Goal: Information Seeking & Learning: Learn about a topic

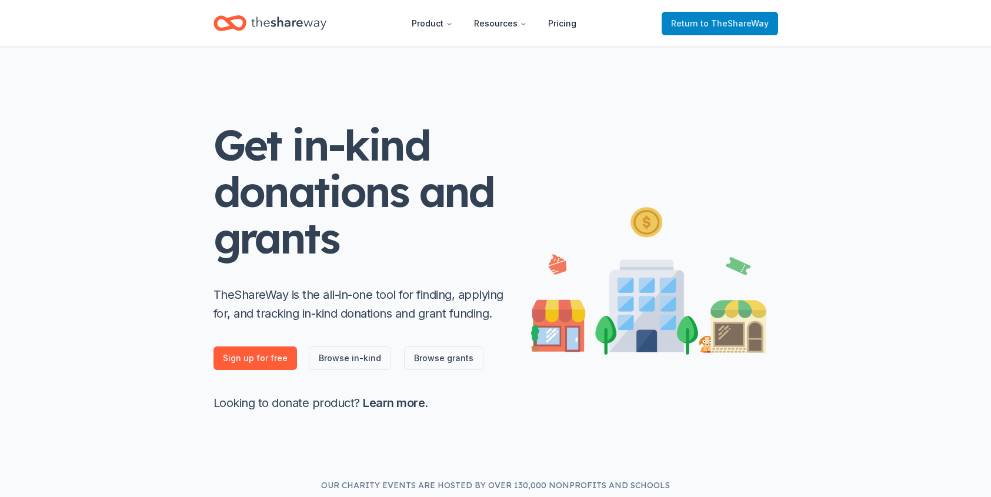
click at [719, 25] on span "to TheShareWay" at bounding box center [735, 23] width 68 height 10
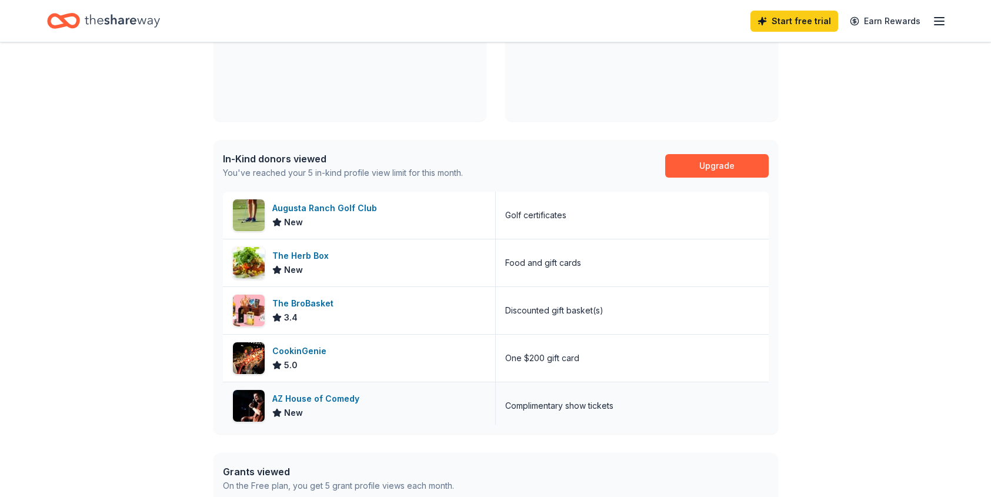
scroll to position [235, 0]
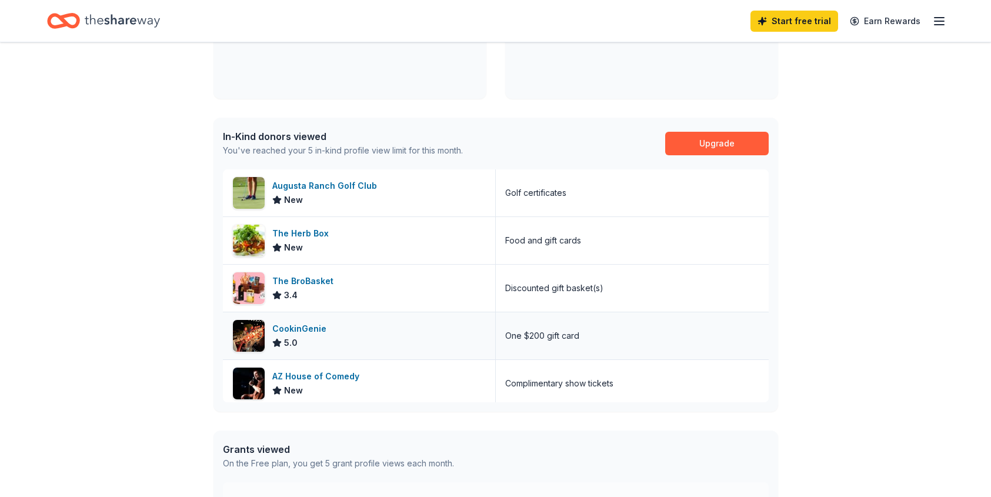
click at [292, 328] on div "CookinGenie" at bounding box center [301, 329] width 59 height 14
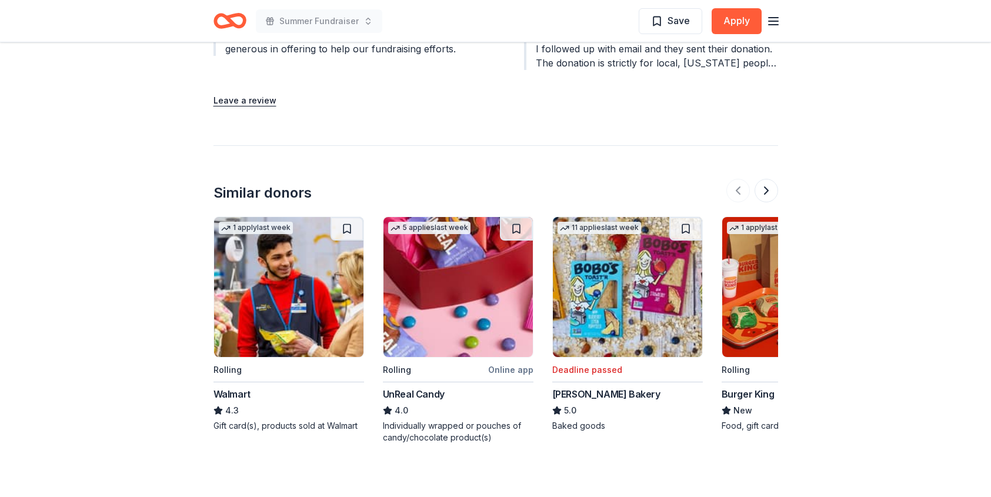
scroll to position [1412, 0]
click at [288, 283] on img at bounding box center [288, 286] width 149 height 140
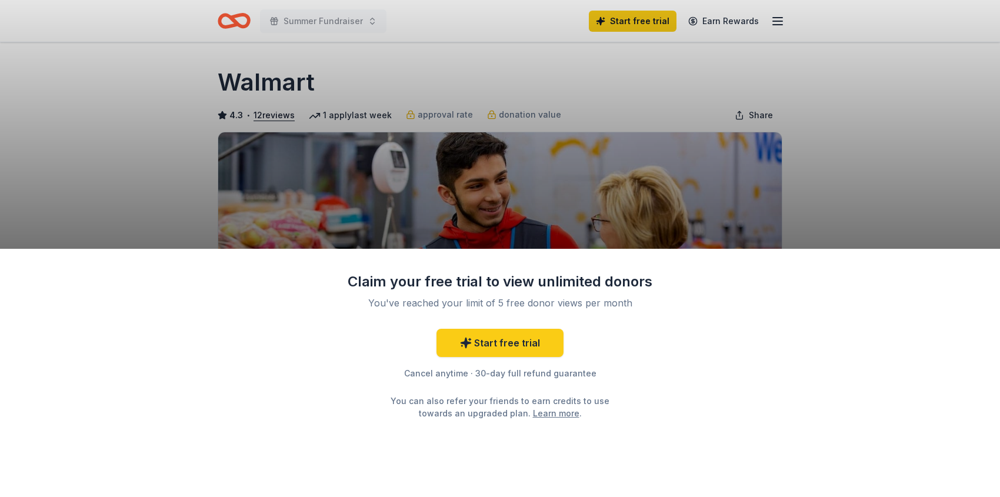
click at [899, 126] on div "Claim your free trial to view unlimited donors You've reached your limit of 5 f…" at bounding box center [500, 248] width 1000 height 497
